Goal: Information Seeking & Learning: Check status

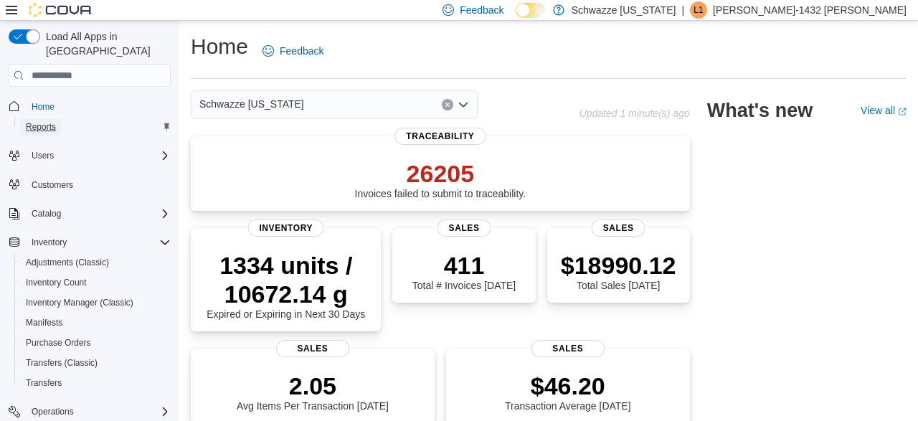
click at [49, 121] on span "Reports" at bounding box center [41, 126] width 30 height 11
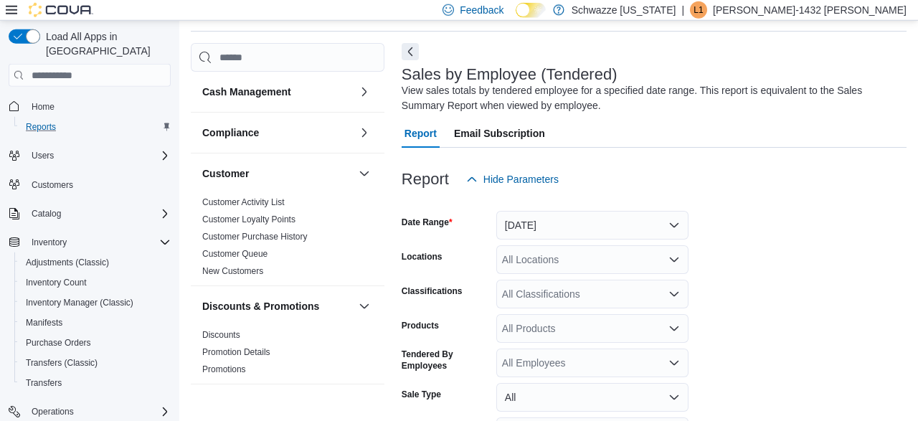
scroll to position [48, 0]
click at [516, 229] on button "Yesterday" at bounding box center [592, 224] width 192 height 29
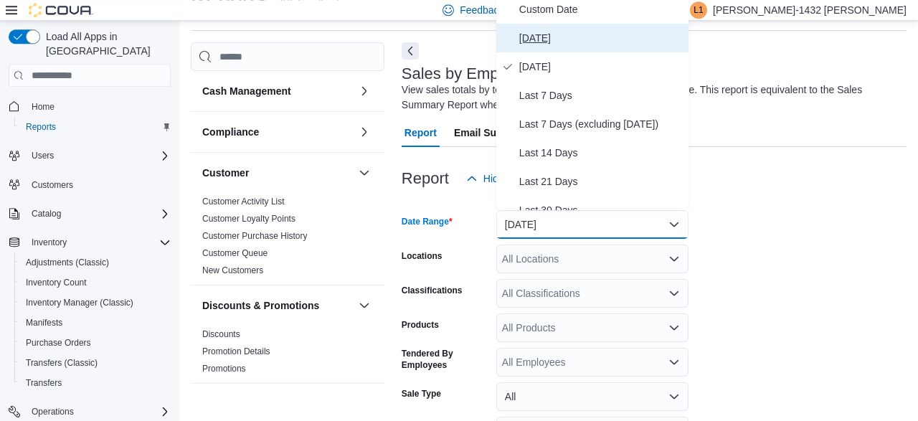
click at [544, 37] on span "Today" at bounding box center [601, 37] width 164 height 17
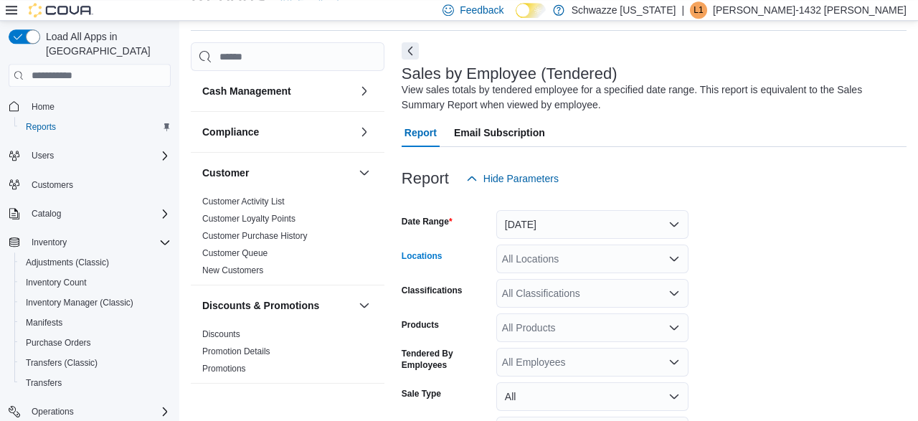
click at [682, 260] on div "All Locations" at bounding box center [592, 259] width 192 height 29
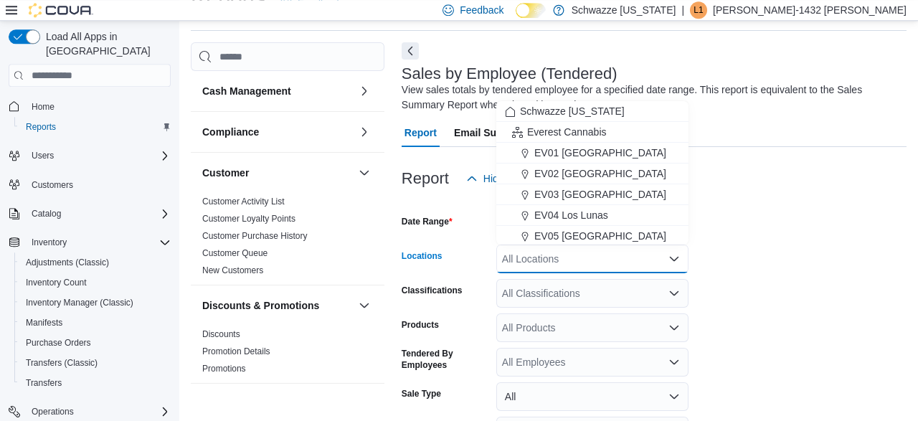
click at [673, 258] on icon "Close list of options" at bounding box center [673, 258] width 11 height 11
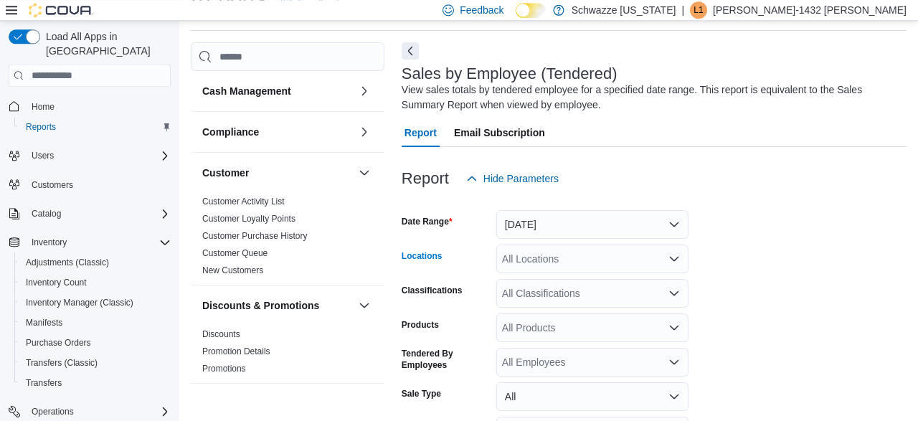
click at [673, 258] on icon "Open list of options" at bounding box center [673, 258] width 11 height 11
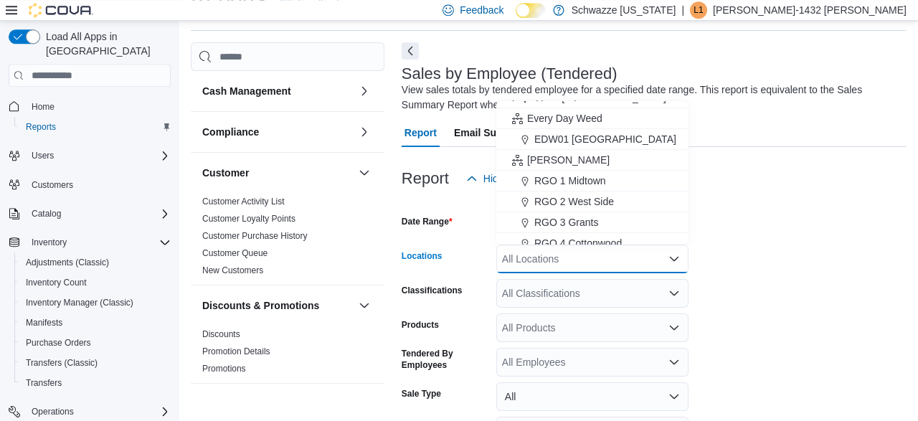
scroll to position [328, 0]
click at [594, 220] on span "RGO 3 Grants" at bounding box center [566, 219] width 64 height 14
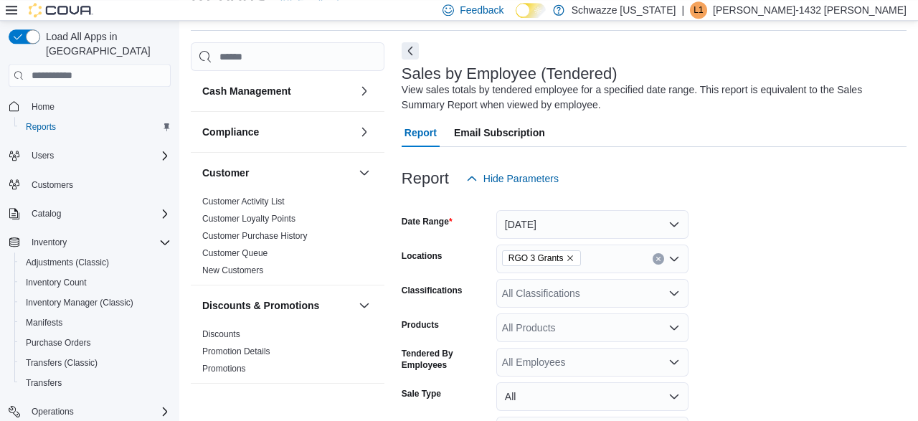
click at [794, 245] on form "Date Range Today Locations RGO 3 Grants Classifications All Classifications Pro…" at bounding box center [654, 356] width 505 height 327
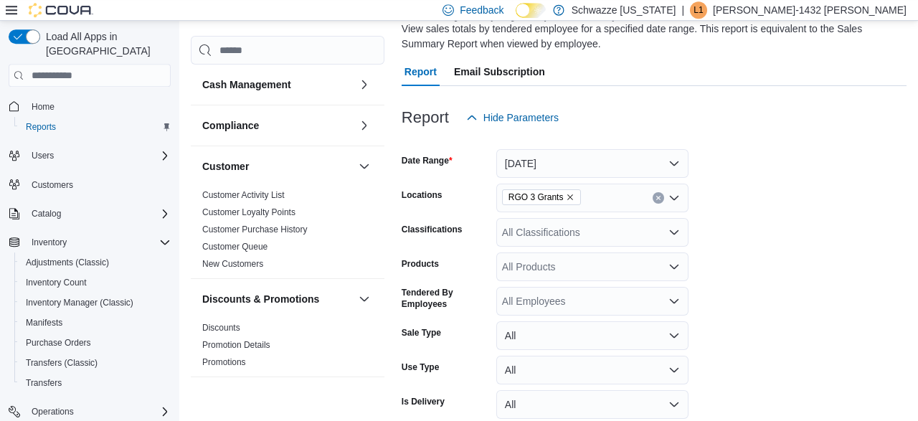
scroll to position [176, 0]
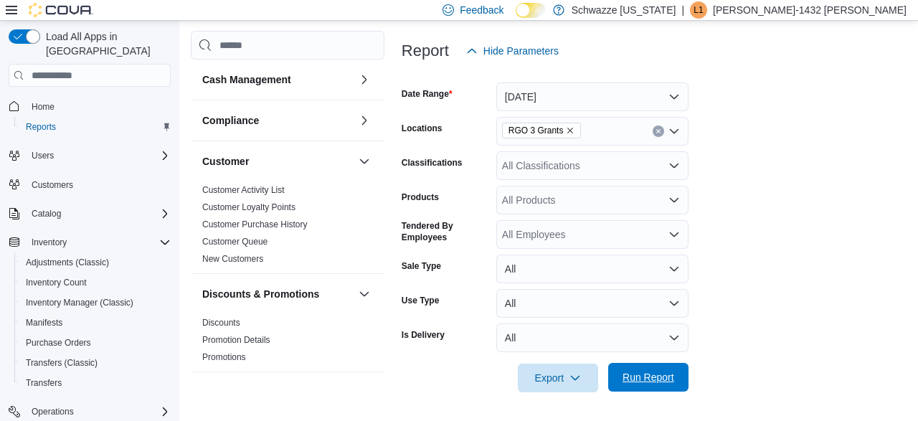
click at [644, 388] on span "Run Report" at bounding box center [648, 377] width 63 height 29
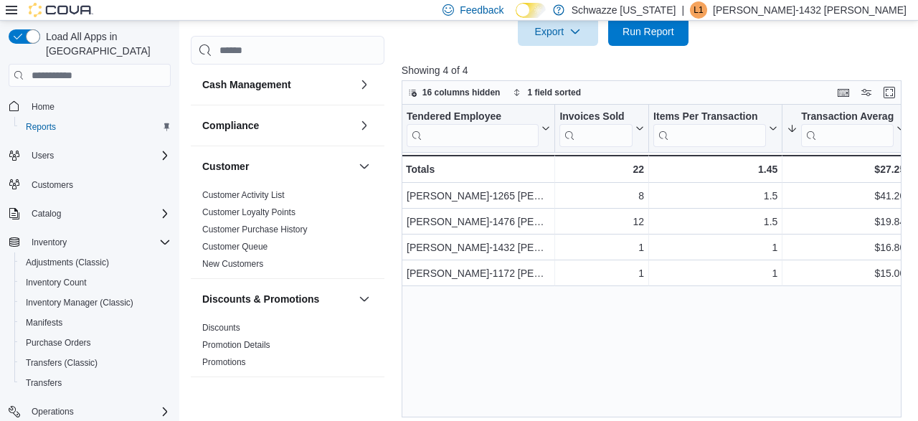
scroll to position [529, 0]
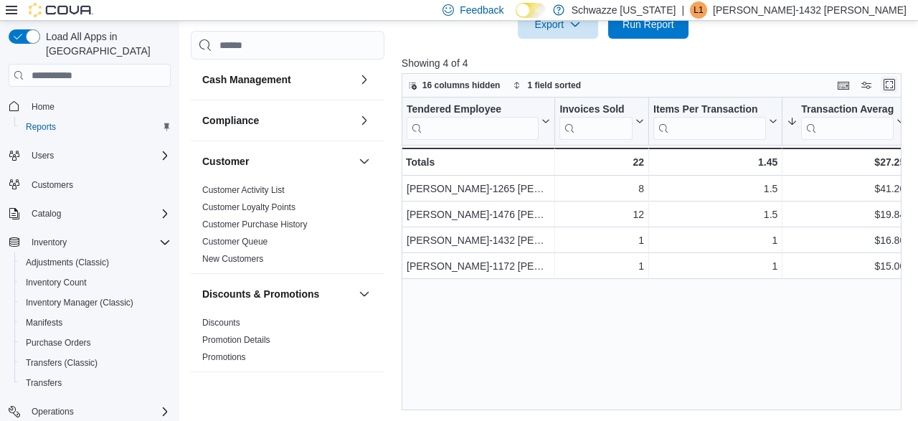
click at [894, 91] on button "Enter fullscreen" at bounding box center [889, 84] width 17 height 17
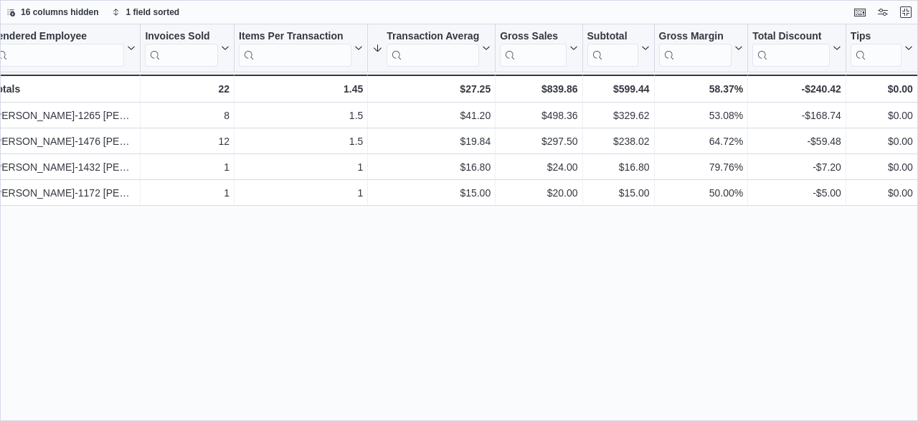
scroll to position [0, 0]
